Goal: Information Seeking & Learning: Learn about a topic

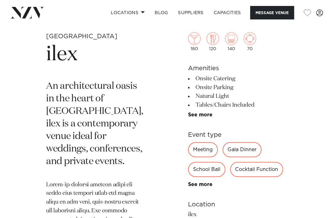
scroll to position [188, 0]
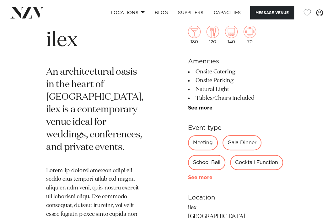
click at [201, 177] on link "See more" at bounding box center [212, 177] width 49 height 5
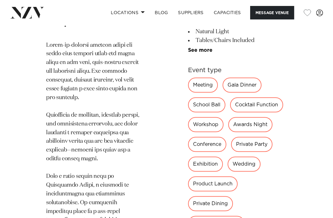
scroll to position [440, 0]
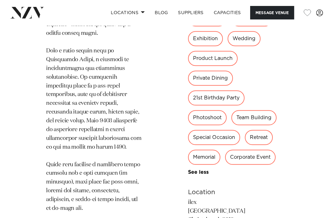
click at [238, 46] on div "Wedding" at bounding box center [244, 38] width 33 height 15
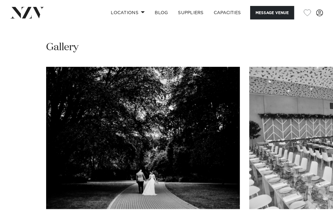
scroll to position [785, 0]
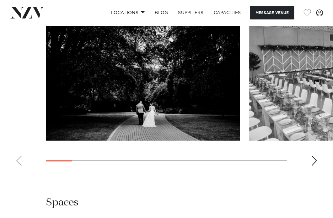
click at [310, 171] on swiper-container at bounding box center [166, 84] width 333 height 172
click at [320, 171] on swiper-container at bounding box center [166, 84] width 333 height 172
click at [313, 166] on div "Next slide" at bounding box center [314, 161] width 6 height 10
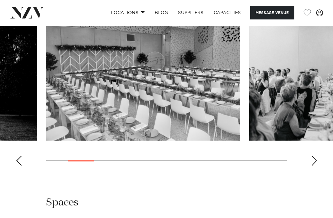
click at [314, 166] on div "Next slide" at bounding box center [314, 161] width 6 height 10
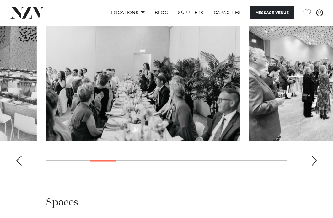
click at [314, 166] on div "Next slide" at bounding box center [314, 161] width 6 height 10
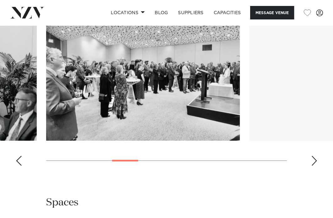
click at [314, 166] on div "Next slide" at bounding box center [314, 161] width 6 height 10
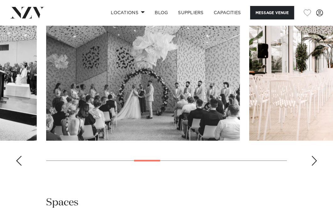
click at [314, 166] on div "Next slide" at bounding box center [314, 161] width 6 height 10
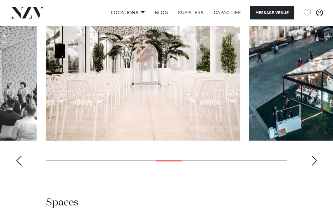
click at [20, 168] on swiper-container at bounding box center [166, 84] width 333 height 172
click at [18, 166] on div "Previous slide" at bounding box center [19, 161] width 6 height 10
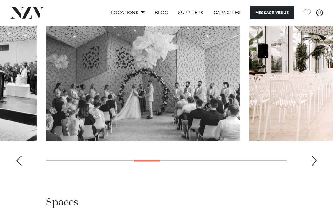
click at [316, 166] on div "Next slide" at bounding box center [314, 161] width 6 height 10
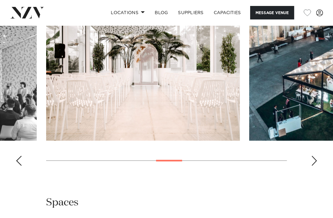
click at [316, 171] on swiper-container at bounding box center [166, 84] width 333 height 172
click at [316, 166] on div "Next slide" at bounding box center [314, 161] width 6 height 10
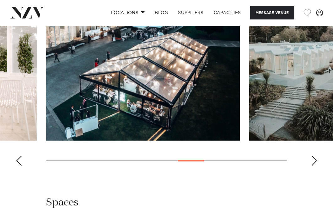
click at [315, 166] on div "Next slide" at bounding box center [314, 161] width 6 height 10
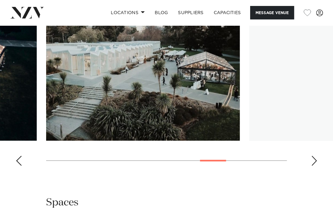
click at [314, 166] on div "Next slide" at bounding box center [314, 161] width 6 height 10
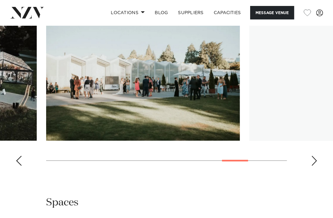
click at [314, 166] on div "Next slide" at bounding box center [314, 161] width 6 height 10
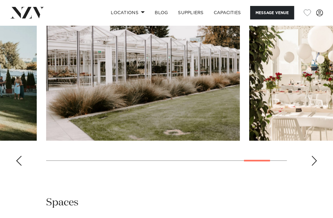
click at [314, 166] on div "Next slide" at bounding box center [314, 161] width 6 height 10
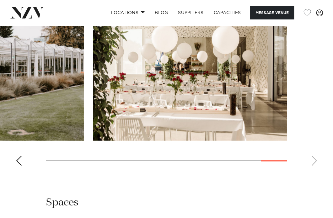
click at [314, 171] on swiper-container at bounding box center [166, 84] width 333 height 172
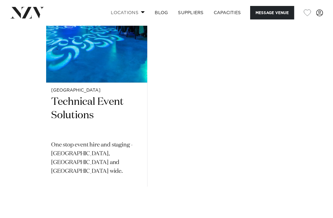
scroll to position [1193, 0]
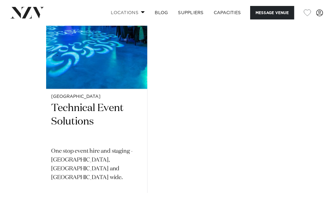
click at [123, 10] on link "Locations" at bounding box center [128, 13] width 44 height 14
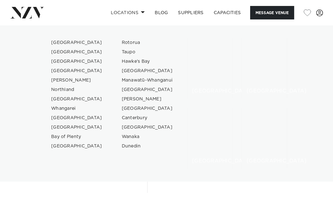
drag, startPoint x: 126, startPoint y: 11, endPoint x: 132, endPoint y: 25, distance: 15.2
click at [126, 11] on link "Locations" at bounding box center [128, 13] width 44 height 14
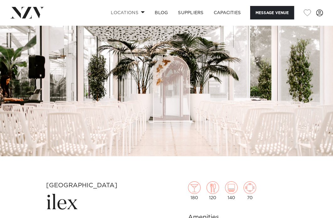
scroll to position [0, 0]
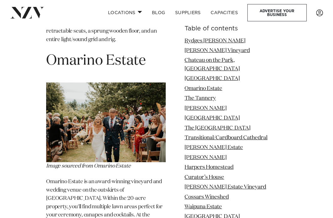
scroll to position [1633, 0]
